Goal: Transaction & Acquisition: Purchase product/service

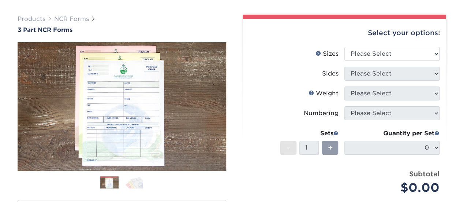
scroll to position [73, 0]
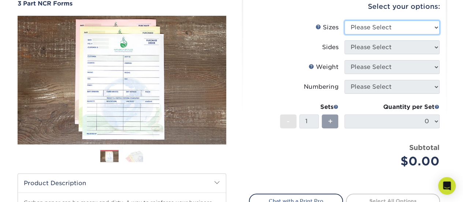
click at [391, 27] on select "Please Select 5.5" x 8.5" 8.5" x 11"" at bounding box center [392, 28] width 95 height 14
select select "8.50x11.00"
click at [345, 21] on select "Please Select 5.5" x 8.5" 8.5" x 11"" at bounding box center [392, 28] width 95 height 14
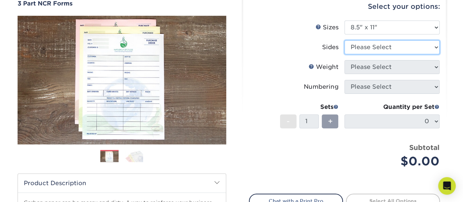
click at [387, 46] on select "Please Select Black & White (1/0) Full Color (4/0)" at bounding box center [392, 47] width 95 height 14
select select "32d3c223-f82c-492b-b915-ba065a00862f"
click at [345, 40] on select "Please Select Black & White (1/0) Full Color (4/0)" at bounding box center [392, 47] width 95 height 14
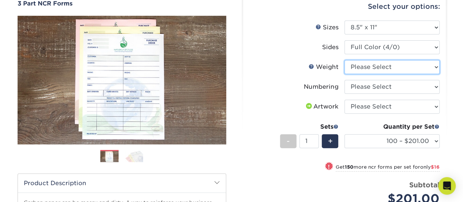
click at [404, 67] on select "Please Select 20LB3P" at bounding box center [392, 67] width 95 height 14
select select "20LB3P"
click at [345, 60] on select "Please Select 20LB3P" at bounding box center [392, 67] width 95 height 14
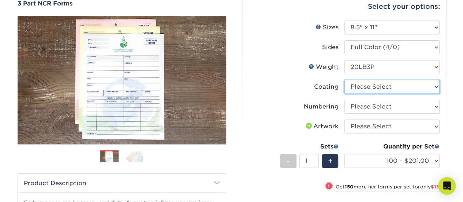
click at [425, 89] on select at bounding box center [392, 87] width 95 height 14
select select "3e7618de-abca-4bda-9f97-8b9129e913d8"
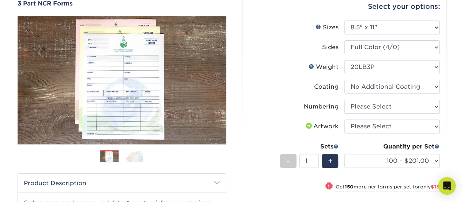
click at [345, 80] on select at bounding box center [392, 87] width 95 height 14
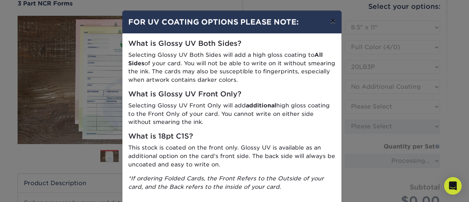
click at [332, 22] on button "×" at bounding box center [332, 21] width 17 height 21
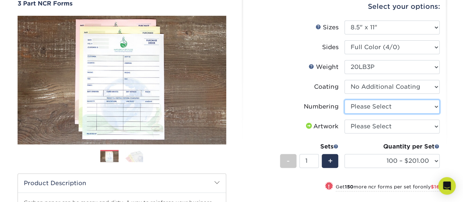
click at [426, 103] on select "Please Select Numbering on the Front only No Numbering" at bounding box center [392, 107] width 95 height 14
select select "936c80a5-99b7-47e8-acd6-e5b2b860875a"
click at [345, 100] on select "Please Select Numbering on the Front only No Numbering" at bounding box center [392, 107] width 95 height 14
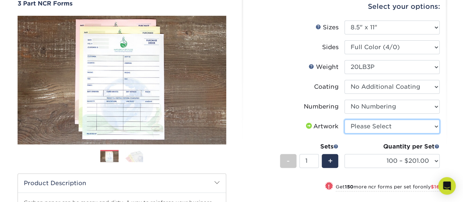
click at [376, 126] on select "Please Select I will upload files I need a design - $75" at bounding box center [392, 126] width 95 height 14
select select "upload"
click at [345, 119] on select "Please Select I will upload files I need a design - $75" at bounding box center [392, 126] width 95 height 14
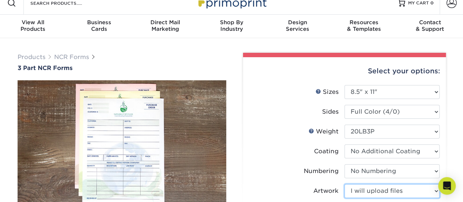
scroll to position [0, 0]
